Goal: Find specific page/section: Find specific page/section

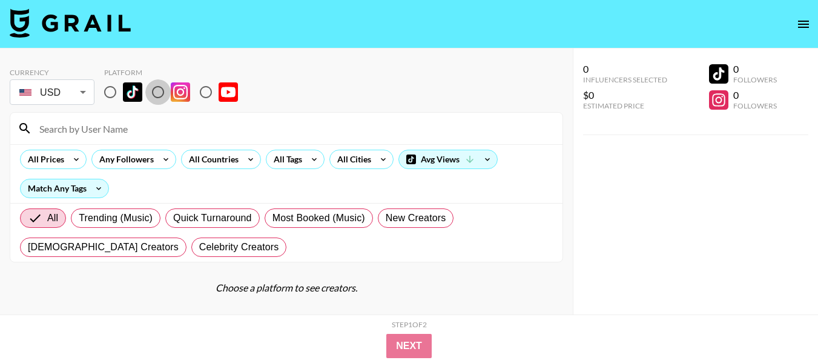
click at [162, 88] on input "radio" at bounding box center [157, 91] width 25 height 25
radio input "true"
click at [140, 128] on input at bounding box center [293, 128] width 523 height 19
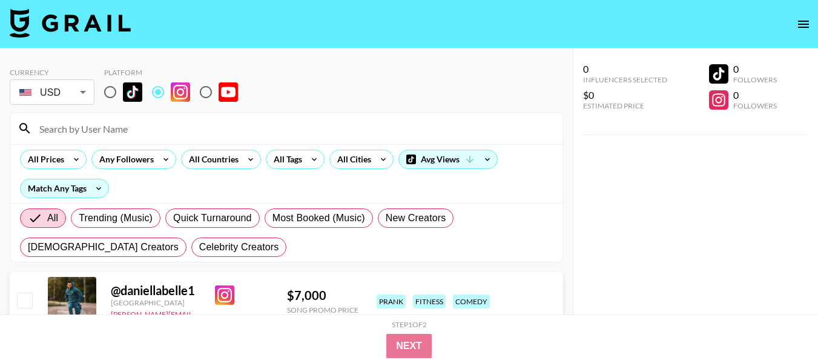
click at [140, 128] on input at bounding box center [293, 128] width 523 height 19
click at [137, 132] on input at bounding box center [293, 128] width 523 height 19
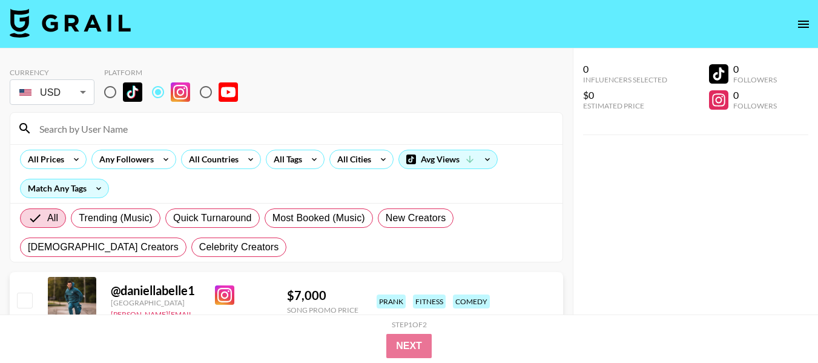
click at [137, 132] on input at bounding box center [293, 128] width 523 height 19
click at [223, 129] on input at bounding box center [293, 128] width 523 height 19
paste input "info@everylastlayer.com"
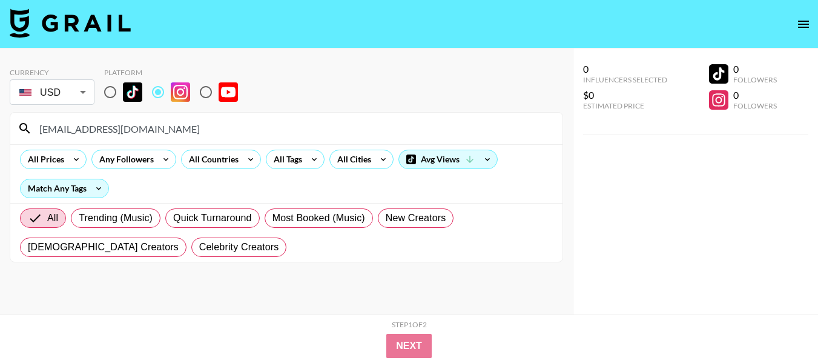
click at [172, 131] on input "info@everylastlayer.com" at bounding box center [293, 128] width 523 height 19
click at [172, 130] on input "info@everylastlayer.com" at bounding box center [293, 128] width 523 height 19
paste input "everylastlayer"
type input "everylastlayer"
